Goal: Book appointment/travel/reservation

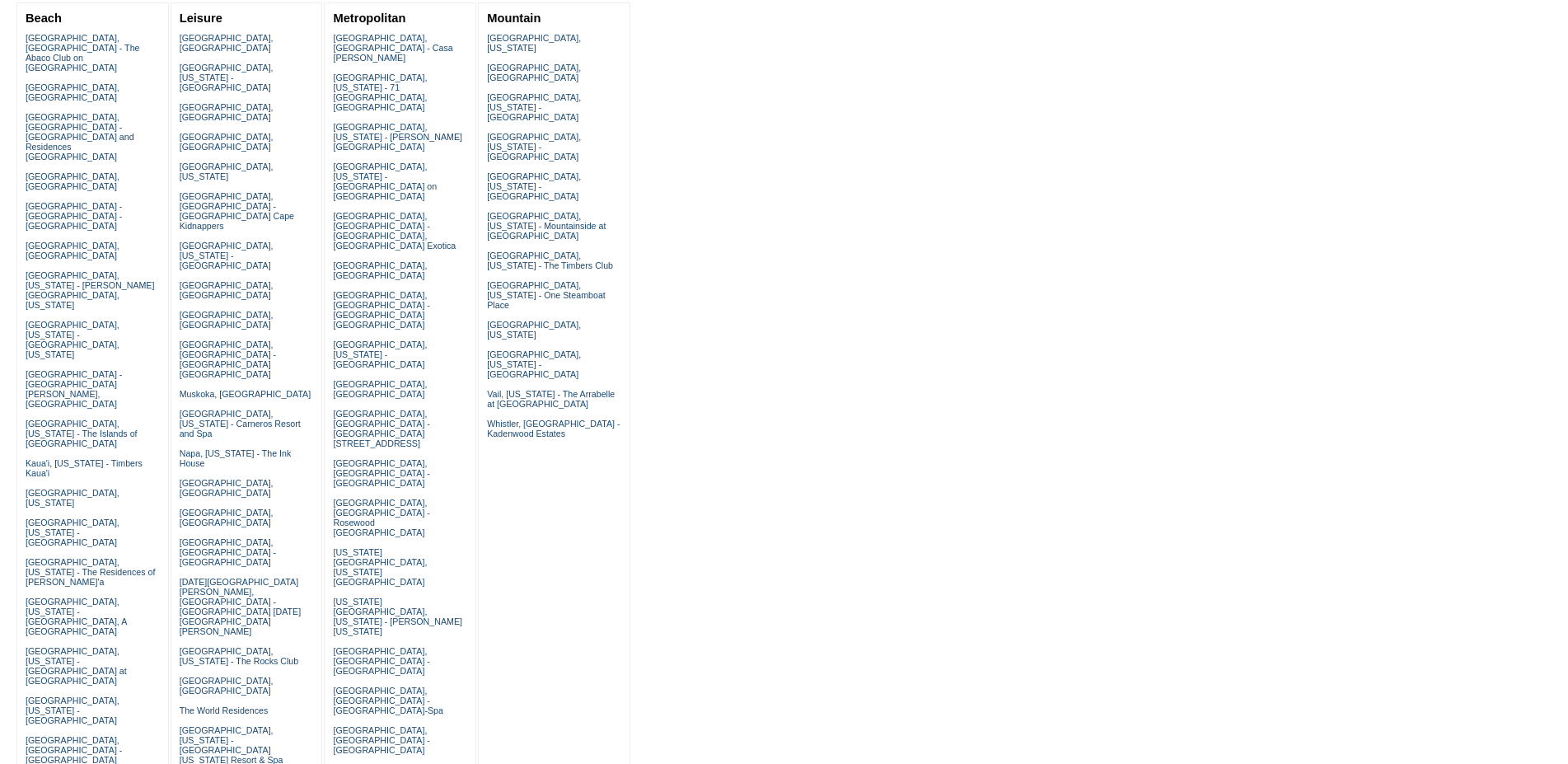
scroll to position [168, 0]
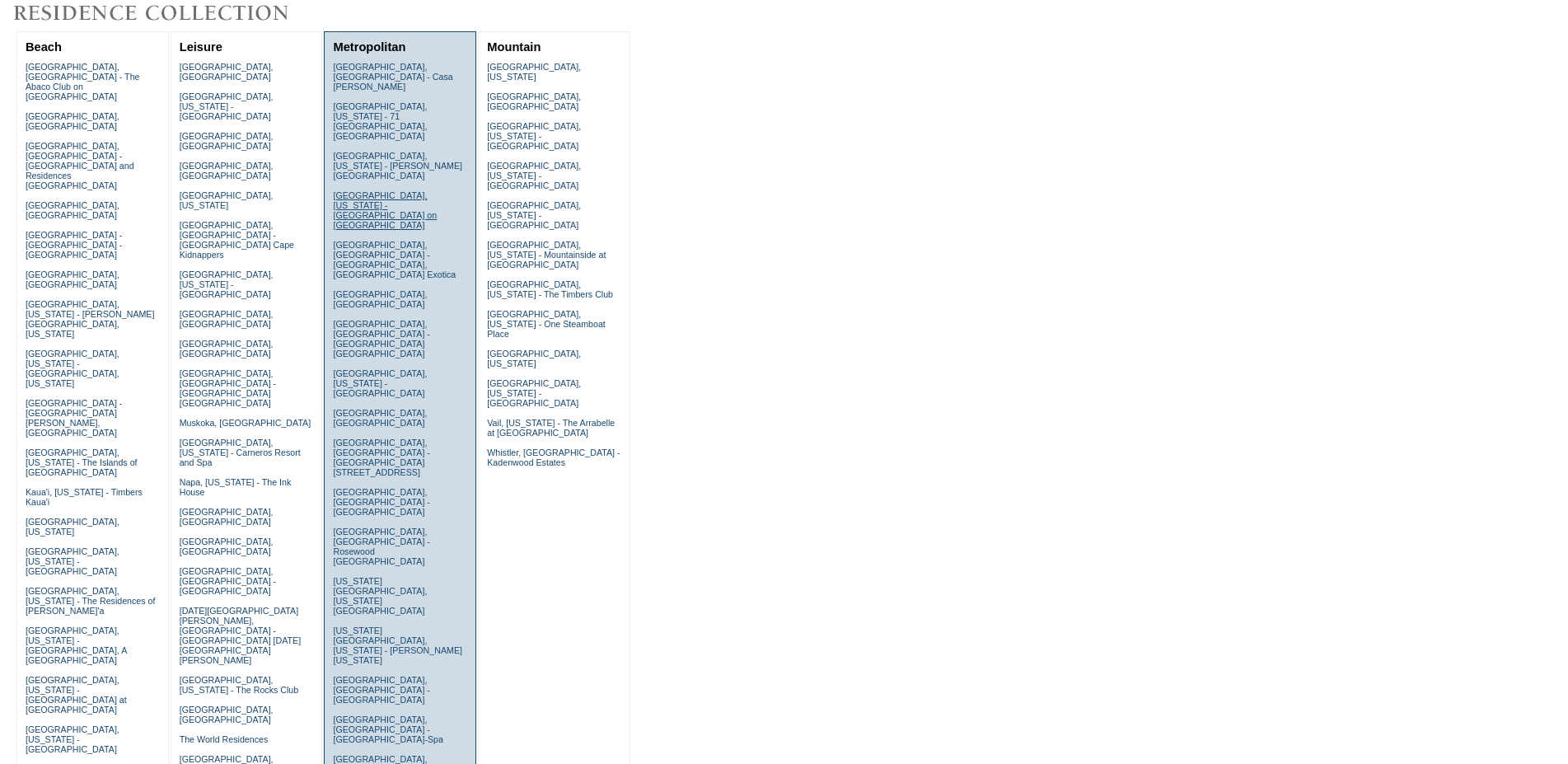
click at [427, 191] on link "Dallas, Texas - Rosewood Mansion on Turtle Creek" at bounding box center [384, 211] width 103 height 40
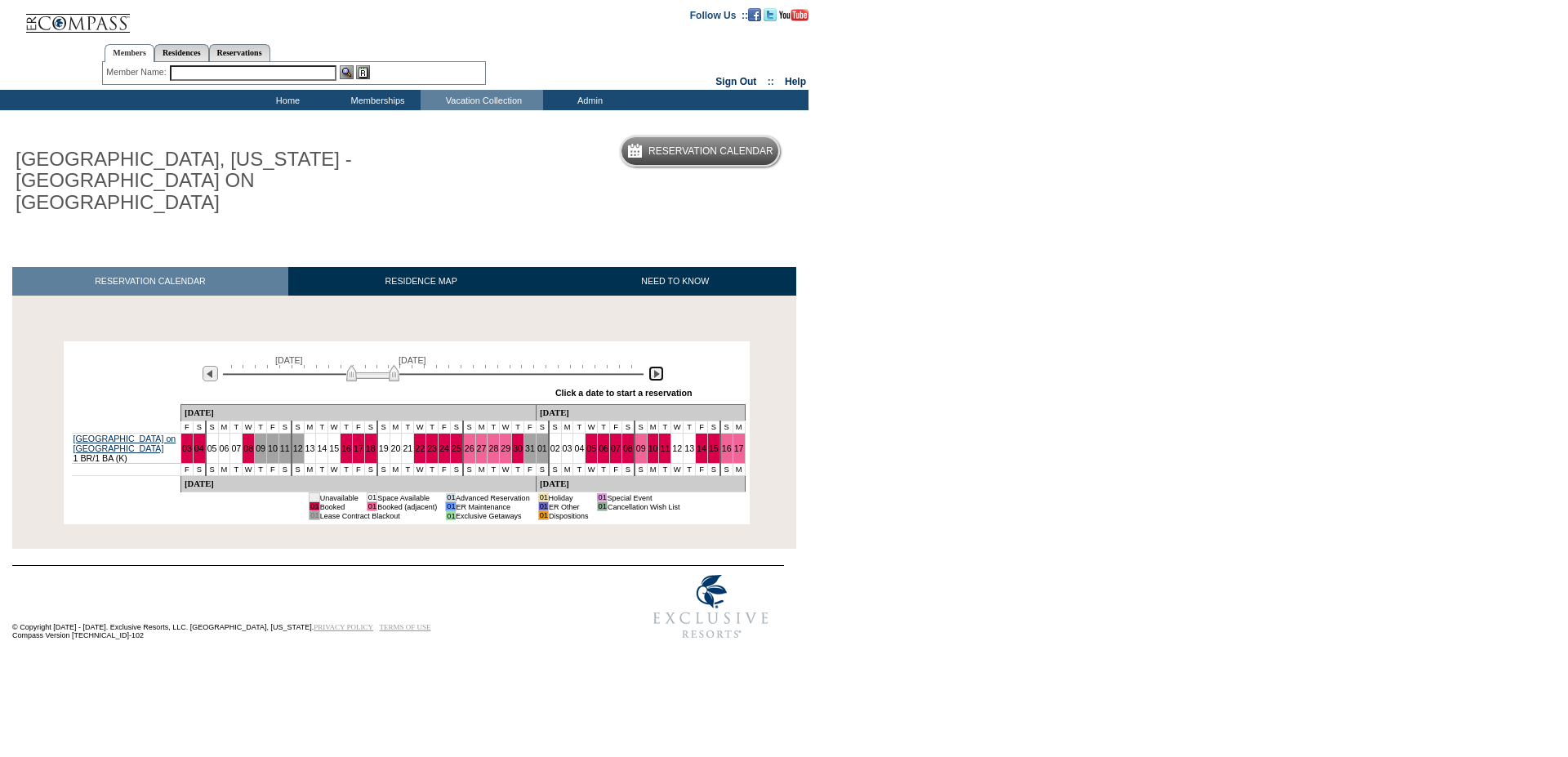
click at [653, 366] on img at bounding box center [656, 373] width 15 height 15
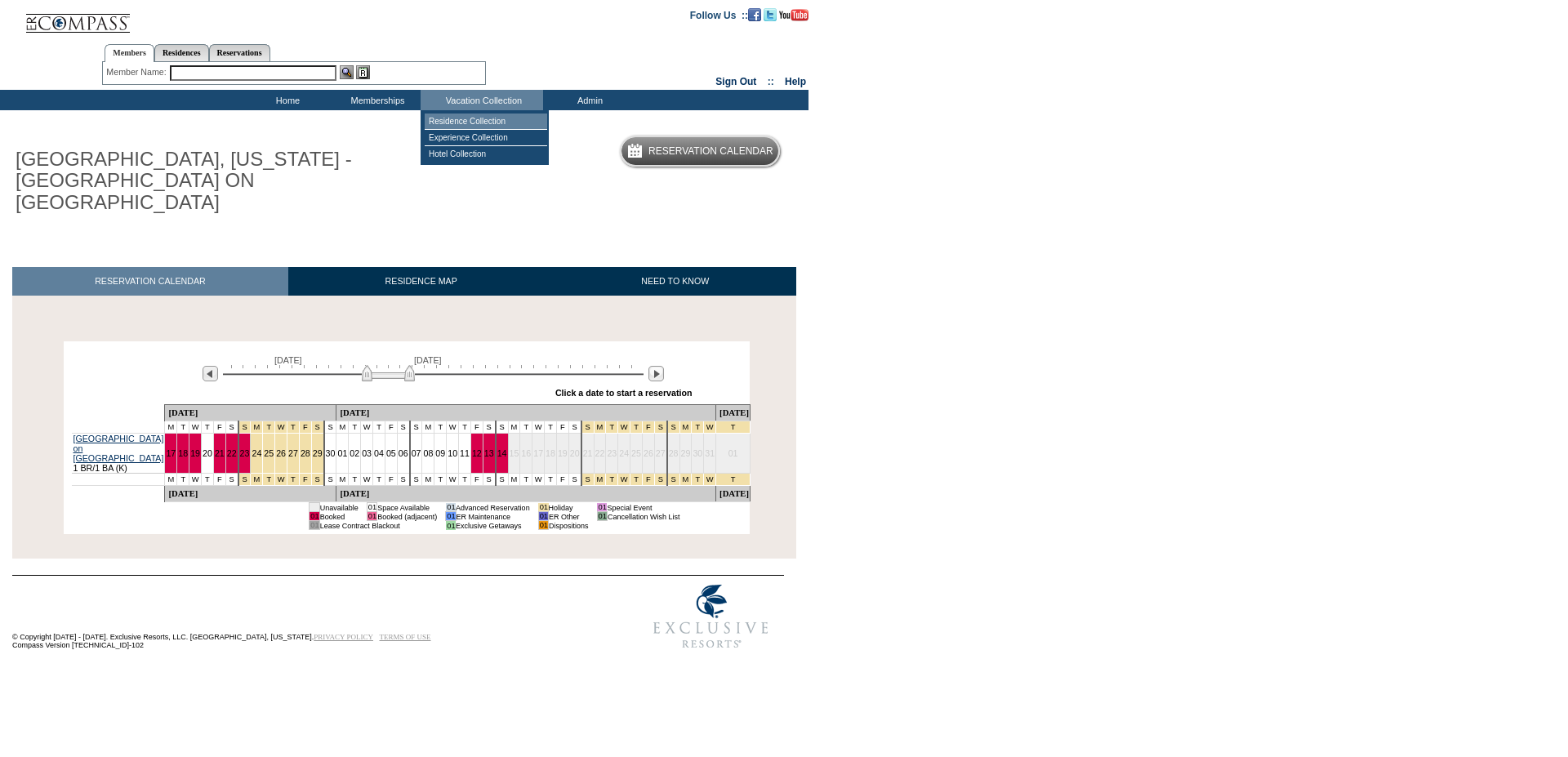
click at [454, 122] on td "Residence Collection" at bounding box center [485, 121] width 122 height 16
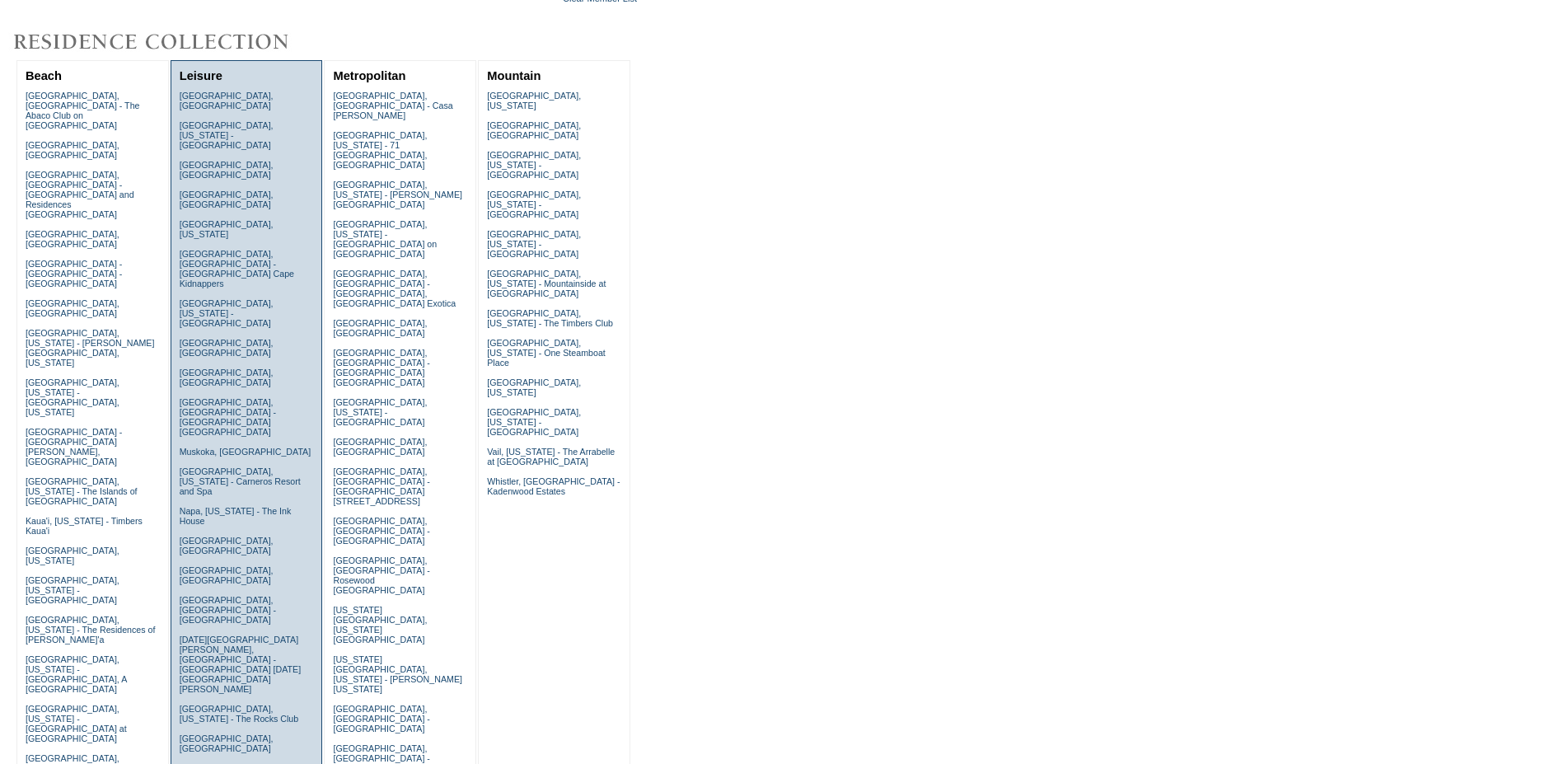
scroll to position [168, 0]
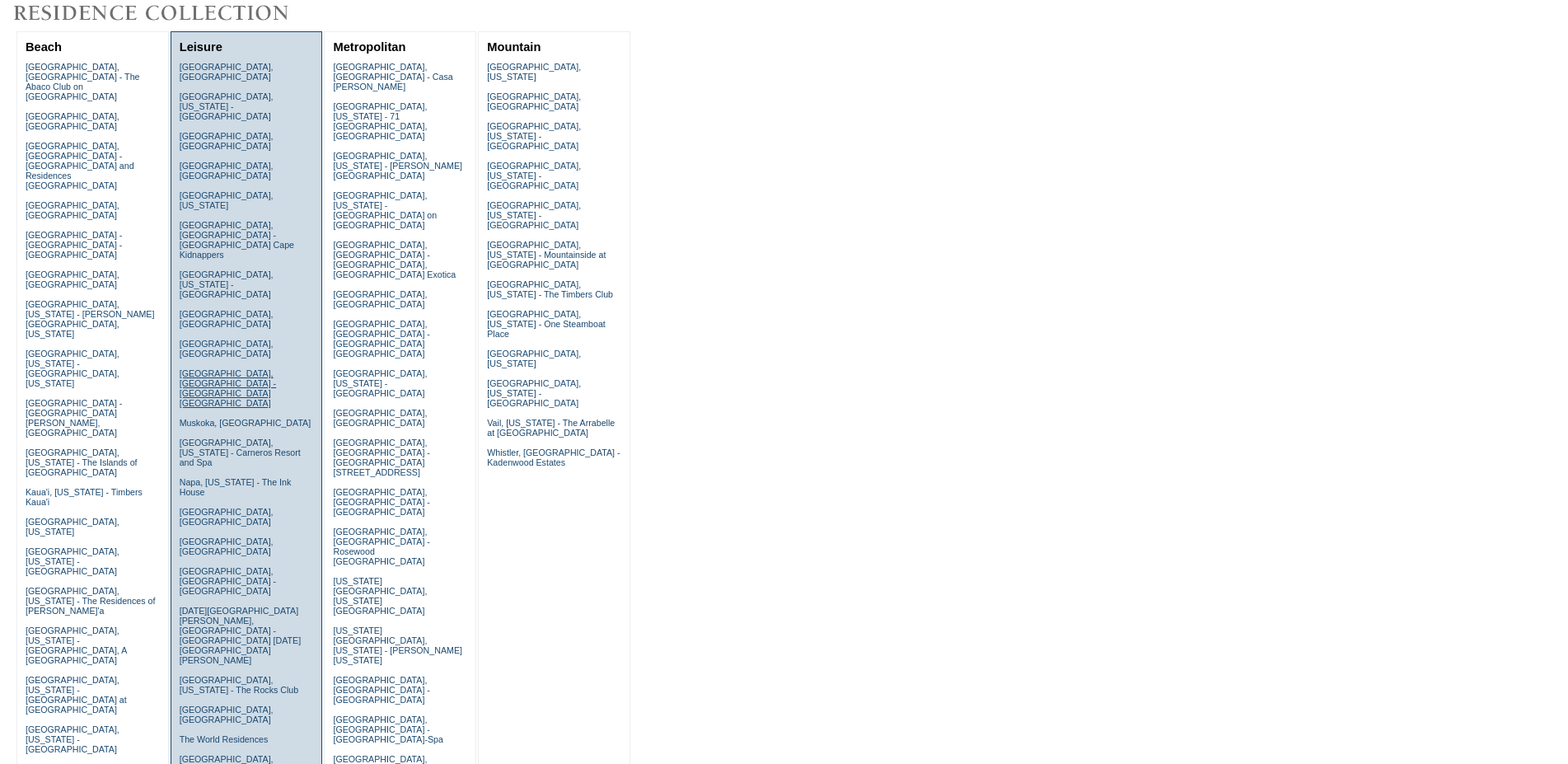
click at [241, 368] on link "Matauri Bay, New Zealand - Rosewood Kauri Cliffs" at bounding box center [228, 388] width 97 height 40
